Goal: Task Accomplishment & Management: Manage account settings

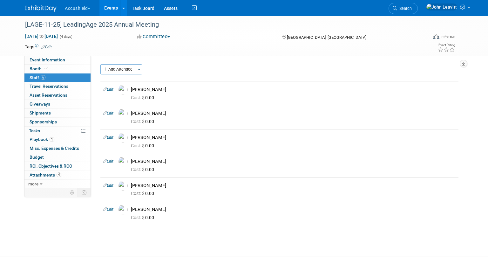
click at [46, 10] on img at bounding box center [41, 8] width 32 height 6
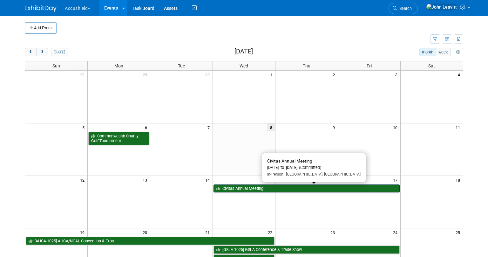
click at [235, 188] on link "Civitas Annual Meeting" at bounding box center [307, 188] width 186 height 8
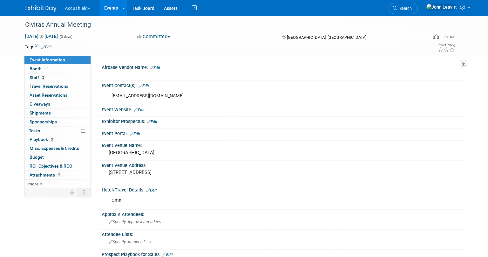
select select "Yes"
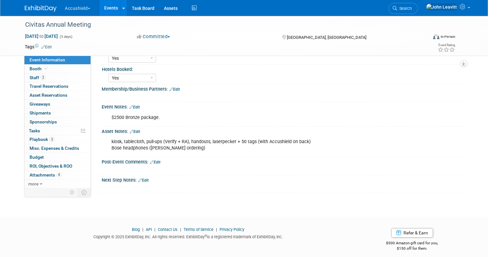
scroll to position [273, 0]
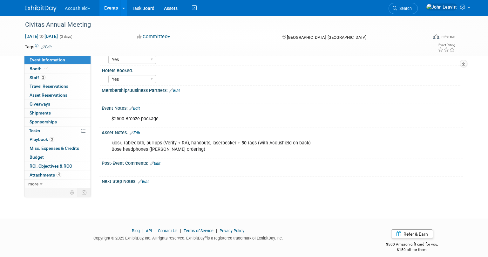
click at [137, 131] on link "Edit" at bounding box center [135, 133] width 10 height 4
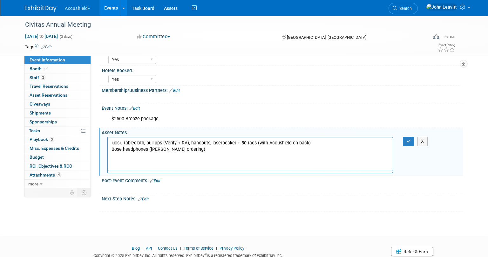
scroll to position [0, 0]
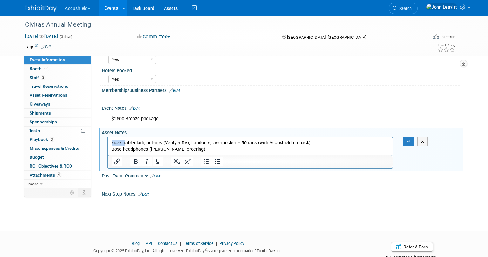
drag, startPoint x: 126, startPoint y: 143, endPoint x: 110, endPoint y: 142, distance: 15.3
click at [110, 142] on html "kiosk, tablecloth, pull-ups (Verify + RA), handouts, laserpecker + 50 tags (wit…" at bounding box center [250, 144] width 285 height 15
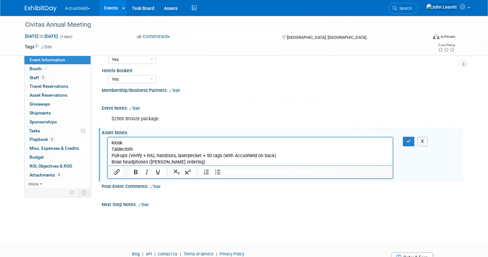
click at [110, 142] on html "Kiosk Tablecloth Pull-ups (Verify + RA), handouts, laserpecker + 50 tags (with …" at bounding box center [250, 151] width 285 height 28
click at [154, 159] on p "Pull-ups (Verify + RA), handouts, laserpecker + 50 tags (with Accushield on bac…" at bounding box center [251, 159] width 278 height 13
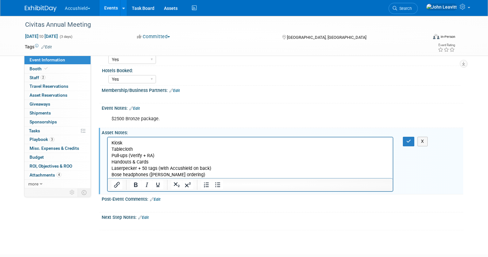
click at [226, 169] on p "Laserpecker + 50 tags (with Accushield on back) Bose headphones (Alex C orderin…" at bounding box center [251, 171] width 278 height 13
click at [163, 155] on p "Pull-ups (Verify + RA)" at bounding box center [251, 156] width 278 height 6
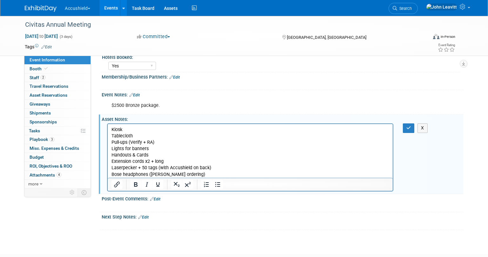
scroll to position [288, 0]
click at [215, 166] on p "Laserpecker + 50 tags (with Accushield on back) Bose headphones (Alex C orderin…" at bounding box center [251, 170] width 278 height 13
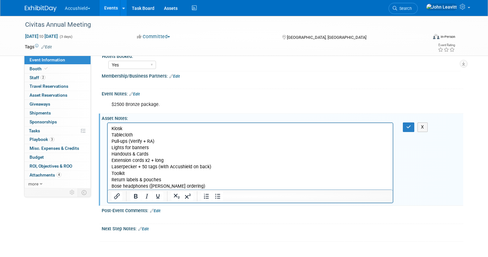
click at [123, 136] on p "Tablecloth" at bounding box center [251, 135] width 278 height 6
click at [406, 131] on button "button" at bounding box center [409, 126] width 12 height 9
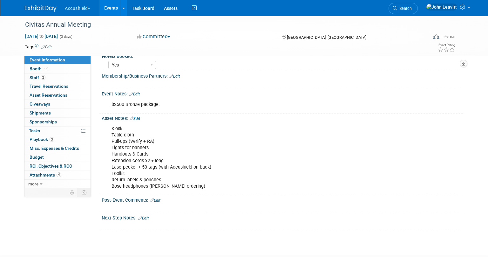
click at [36, 12] on div "Accushield Choose Workspace: accushield Accushield Events Add Event Bulk Upload…" at bounding box center [244, 8] width 438 height 16
click at [39, 5] on img at bounding box center [41, 8] width 32 height 6
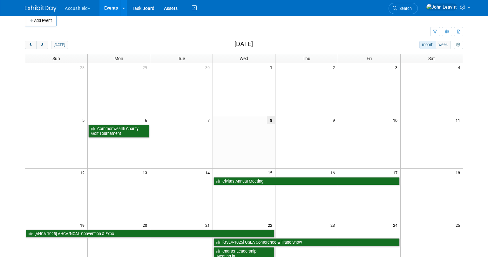
scroll to position [9, 0]
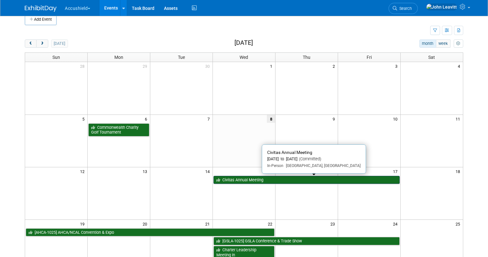
click at [241, 179] on link "Civitas Annual Meeting" at bounding box center [307, 180] width 186 height 8
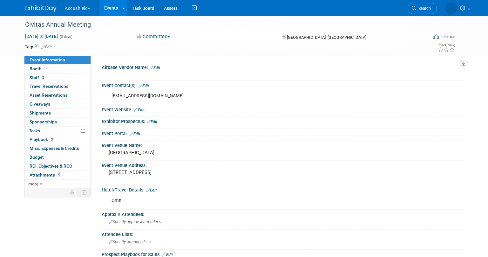
select select "Yes"
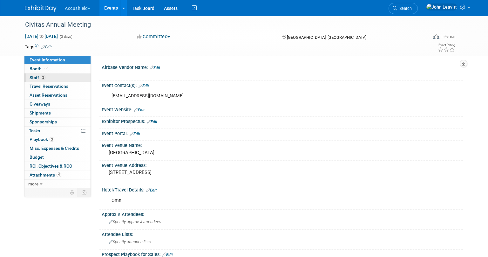
click at [41, 74] on link "2 Staff 2" at bounding box center [57, 77] width 66 height 9
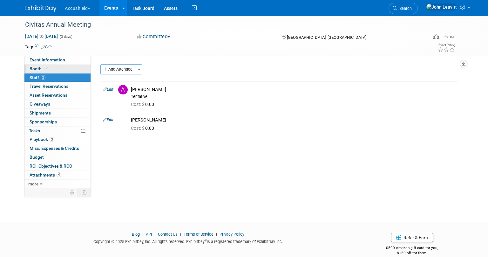
click at [39, 69] on span "Booth" at bounding box center [39, 68] width 19 height 5
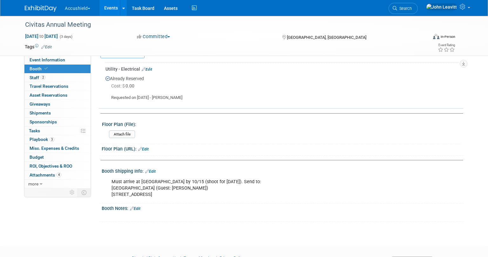
scroll to position [207, 0]
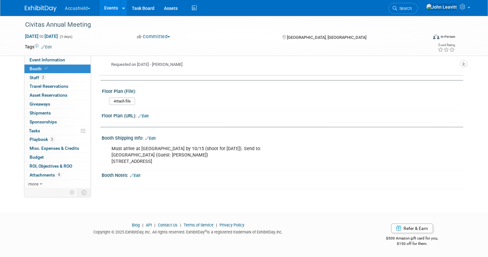
click at [117, 155] on div "Must arrive at [GEOGRAPHIC_DATA] by 10/15 (shoot for [DATE]). Send to: [GEOGRAP…" at bounding box center [250, 154] width 286 height 25
copy div "[GEOGRAPHIC_DATA] (Guest: [PERSON_NAME])"
click at [52, 60] on span "Event Information" at bounding box center [48, 59] width 36 height 5
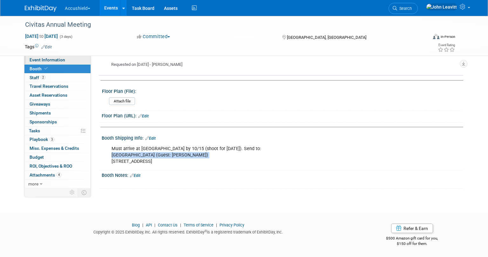
scroll to position [0, 0]
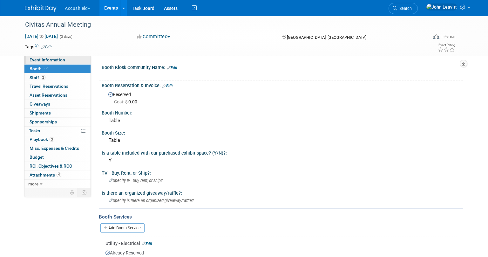
select select "Yes"
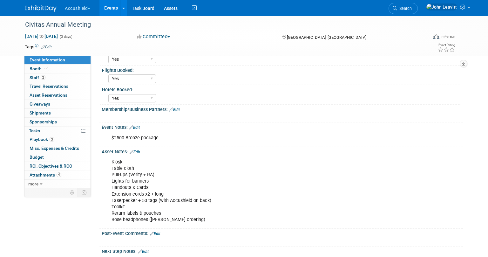
scroll to position [262, 0]
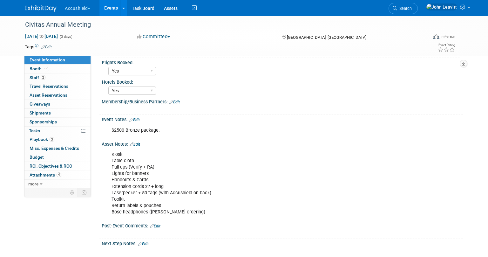
click at [139, 145] on link "Edit" at bounding box center [135, 144] width 10 height 4
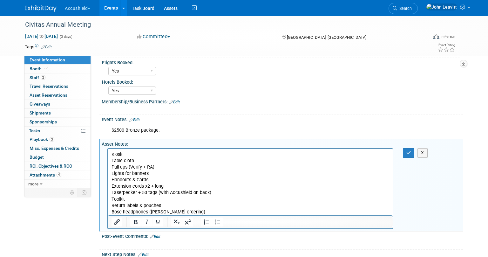
scroll to position [0, 0]
click at [139, 162] on p "Kiosk Table cloth Pull-ups (Verify + RA) Lights for banners Handouts & Cards Ex…" at bounding box center [251, 183] width 278 height 64
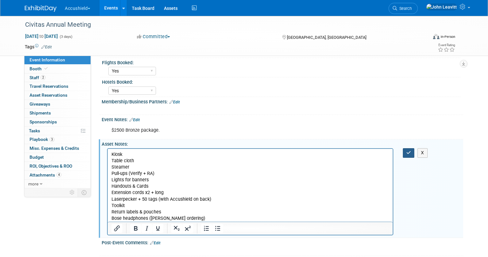
click at [410, 150] on icon "button" at bounding box center [408, 152] width 5 height 4
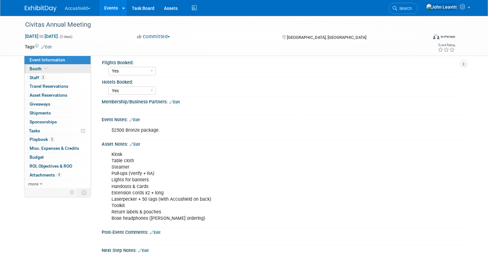
click at [48, 67] on span "Booth" at bounding box center [39, 68] width 19 height 5
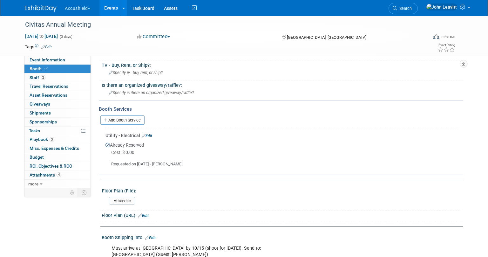
scroll to position [200, 0]
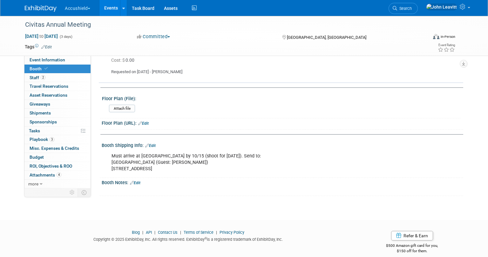
click at [156, 144] on link "Edit" at bounding box center [150, 145] width 10 height 4
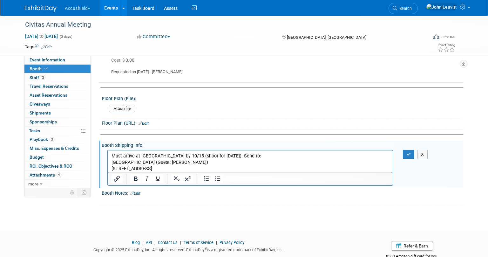
scroll to position [0, 0]
click at [199, 163] on p "Must arrive at [GEOGRAPHIC_DATA] by 10/15 (shoot for [DATE]). Send to: [GEOGRAP…" at bounding box center [251, 162] width 278 height 19
click at [405, 153] on button "button" at bounding box center [409, 154] width 12 height 9
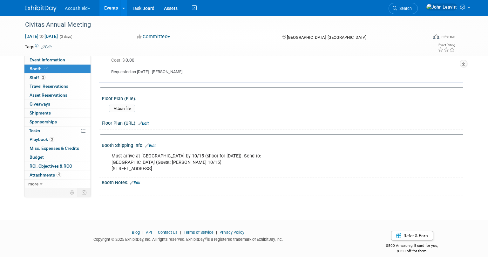
click at [123, 162] on div "Must arrive at [GEOGRAPHIC_DATA] by 10/15 (shoot for [DATE]). Send to: [GEOGRAP…" at bounding box center [250, 162] width 286 height 25
copy div "[GEOGRAPHIC_DATA] (Guest: [PERSON_NAME] 10/15)"
drag, startPoint x: 150, startPoint y: 169, endPoint x: 113, endPoint y: 166, distance: 37.6
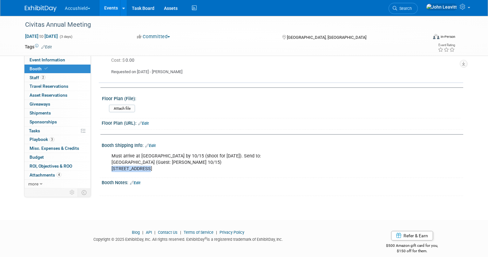
click at [113, 166] on div "Must arrive at [GEOGRAPHIC_DATA] by 10/15 (shoot for [DATE]). Send to: [GEOGRAP…" at bounding box center [250, 162] width 286 height 25
copy div "[STREET_ADDRESS]"
click at [196, 167] on div "Must arrive at [GEOGRAPHIC_DATA] by 10/15 (shoot for [DATE]). Send to: [GEOGRAP…" at bounding box center [250, 162] width 286 height 25
copy div "76102"
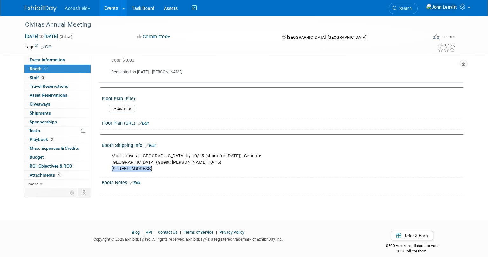
drag, startPoint x: 111, startPoint y: 168, endPoint x: 149, endPoint y: 168, distance: 38.8
click at [149, 168] on div "Must arrive at [GEOGRAPHIC_DATA] by 10/15 (shoot for [DATE]). Send to: [GEOGRAP…" at bounding box center [250, 162] width 286 height 25
copy div "[STREET_ADDRESS]"
click at [193, 168] on div "Must arrive at [GEOGRAPHIC_DATA] by 10/15 (shoot for [DATE]). Send to: [GEOGRAP…" at bounding box center [250, 162] width 286 height 25
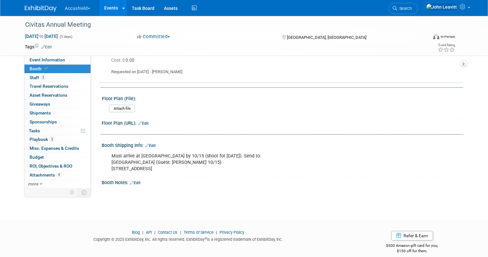
copy div "76102"
click at [42, 137] on span "Playbook 3" at bounding box center [42, 139] width 25 height 5
